Goal: Transaction & Acquisition: Purchase product/service

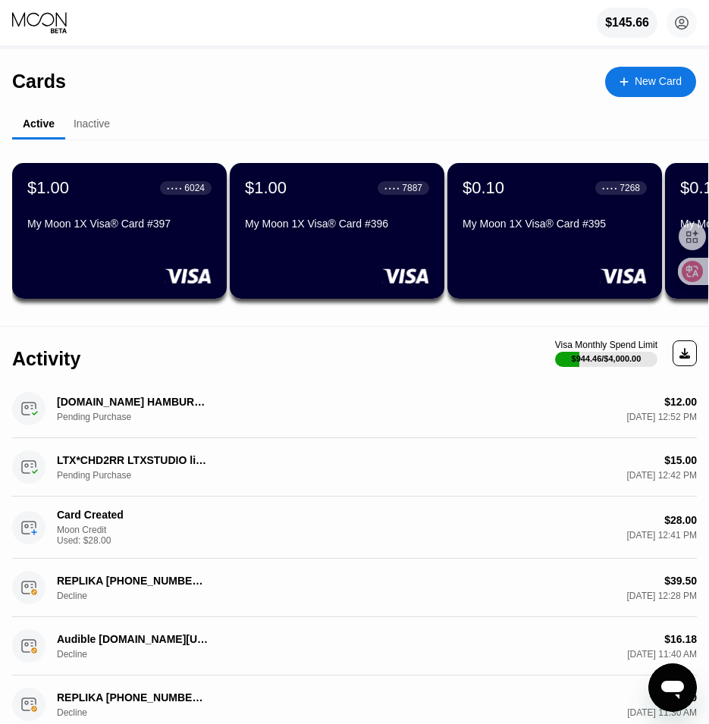
click at [655, 78] on div "New Card" at bounding box center [658, 81] width 47 height 13
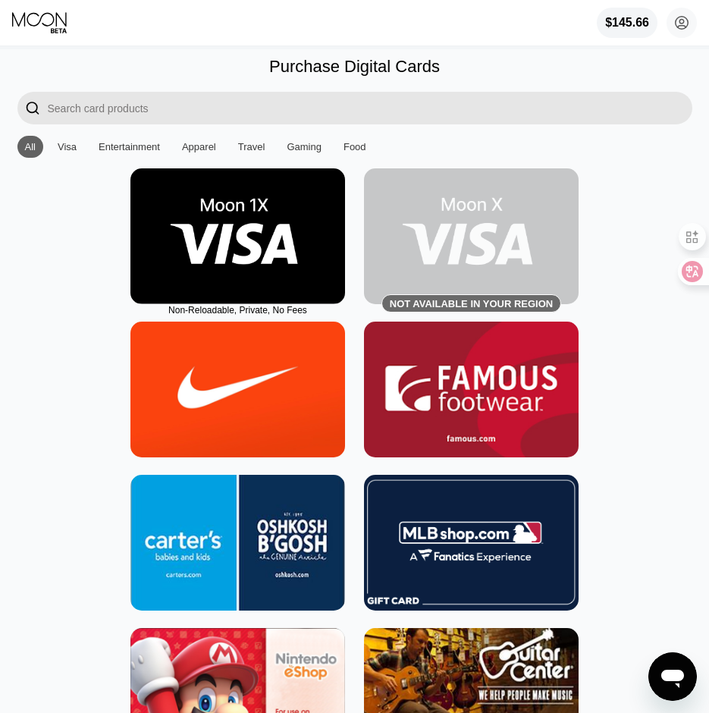
click at [209, 250] on img at bounding box center [237, 236] width 215 height 136
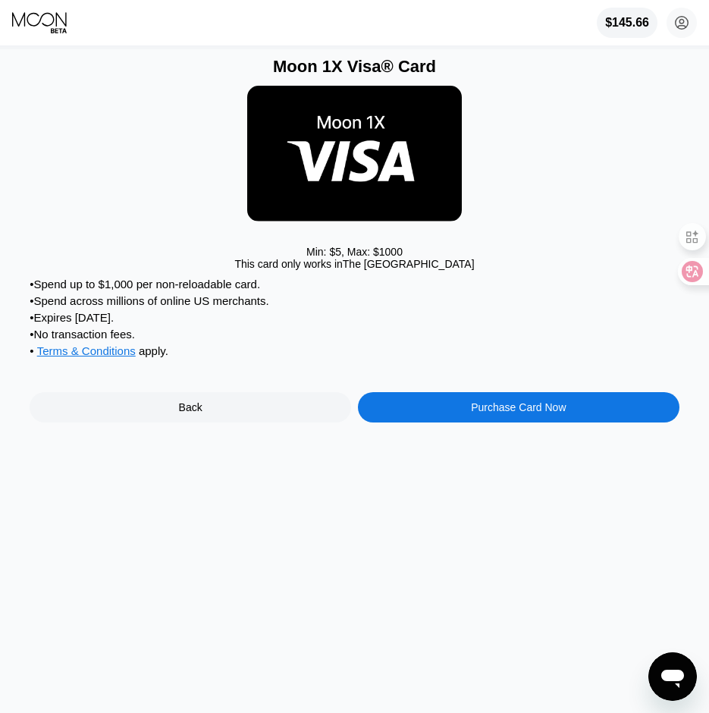
click at [606, 419] on div "Purchase Card Now" at bounding box center [519, 407] width 322 height 30
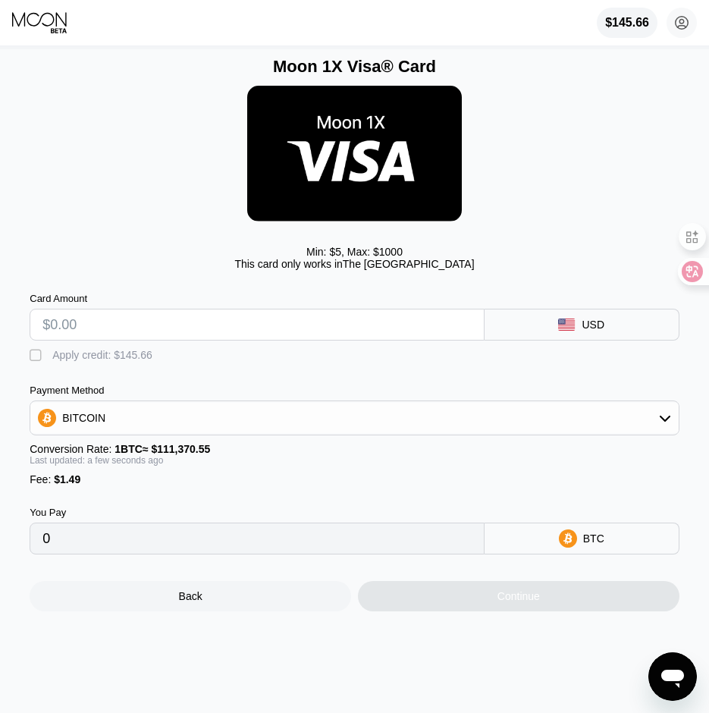
click at [36, 363] on div "" at bounding box center [37, 355] width 15 height 15
click at [103, 340] on input "text" at bounding box center [256, 324] width 429 height 30
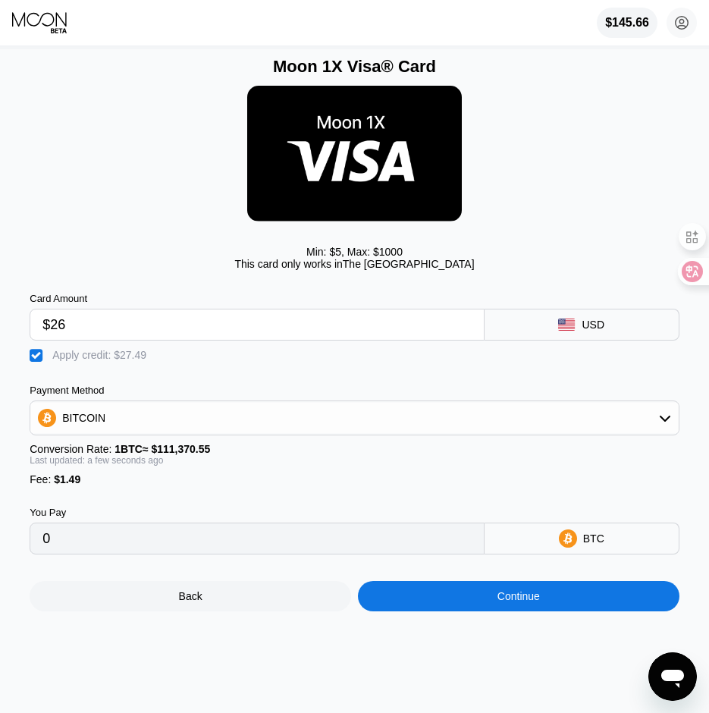
type input "$26"
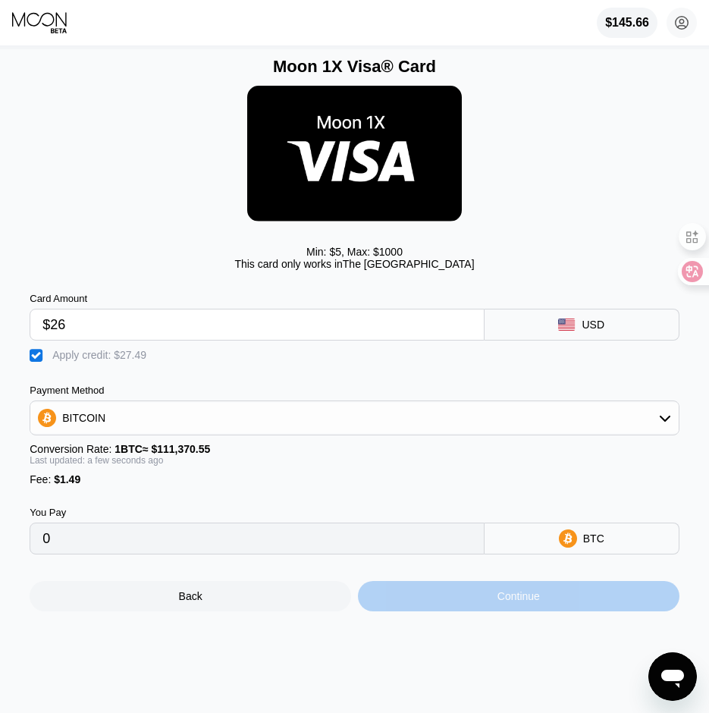
click at [491, 611] on div "Continue" at bounding box center [519, 596] width 322 height 30
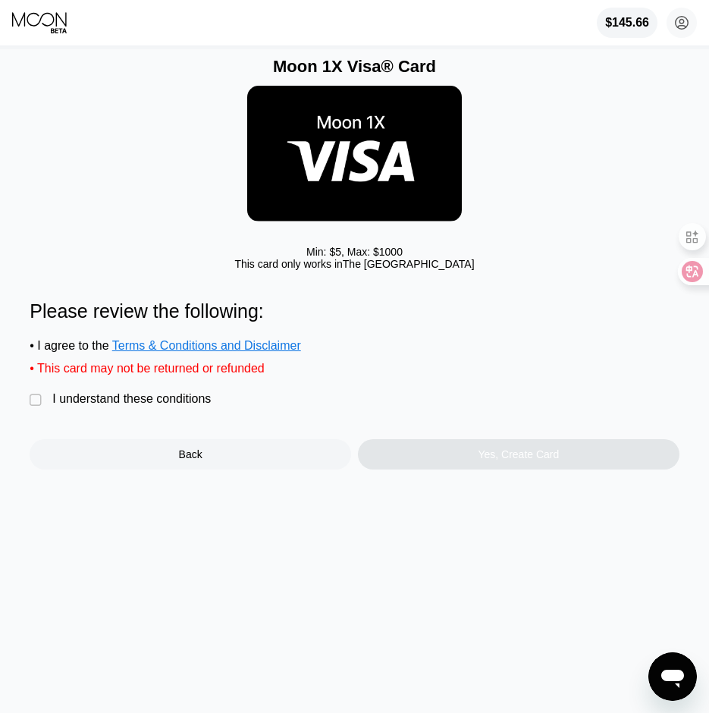
click at [92, 406] on div "I understand these conditions" at bounding box center [131, 399] width 159 height 14
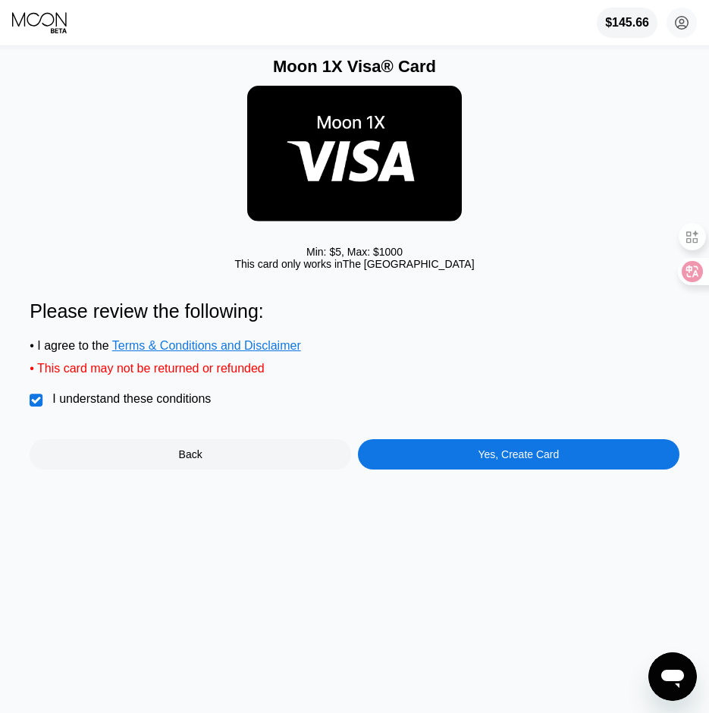
click at [513, 464] on div "Yes, Create Card" at bounding box center [519, 454] width 322 height 30
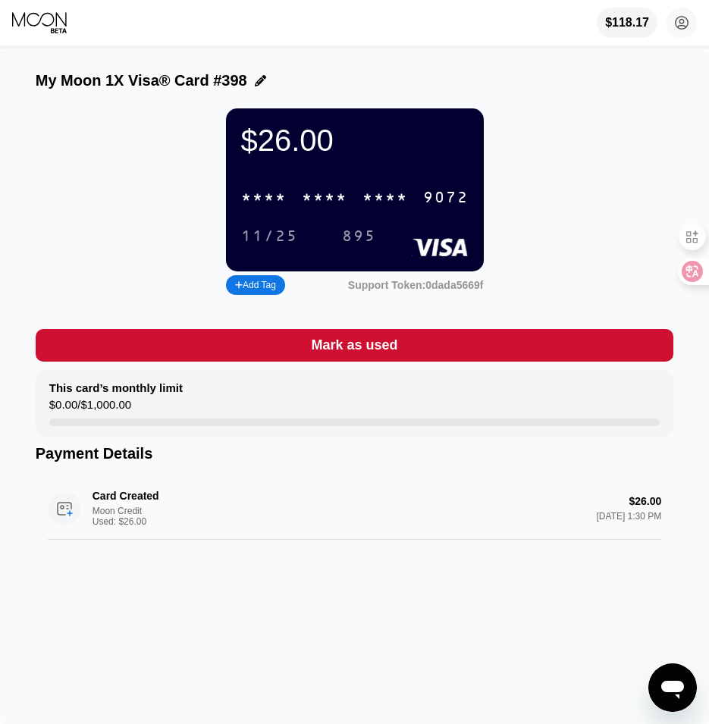
click at [367, 203] on div "* * * *" at bounding box center [386, 198] width 46 height 17
